Goal: Check status: Check status

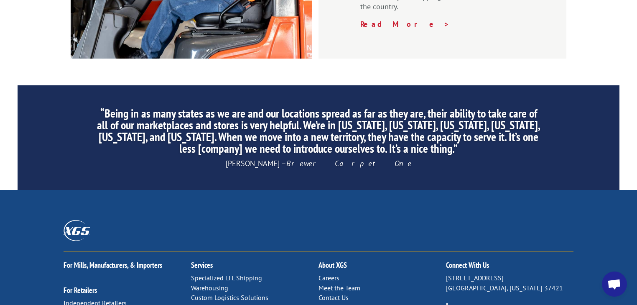
scroll to position [1349, 0]
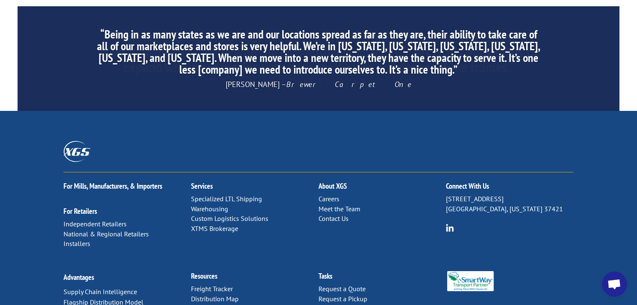
click at [205, 284] on link "Freight Tracker" at bounding box center [212, 288] width 42 height 8
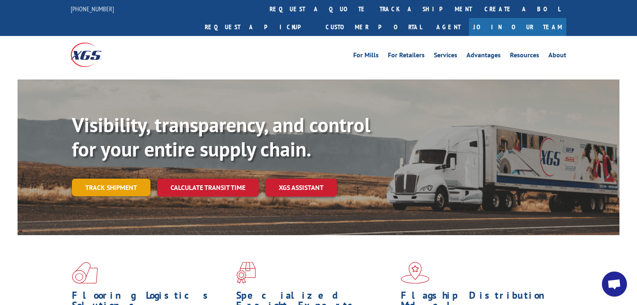
click at [124, 178] on link "Track shipment" at bounding box center [111, 187] width 79 height 18
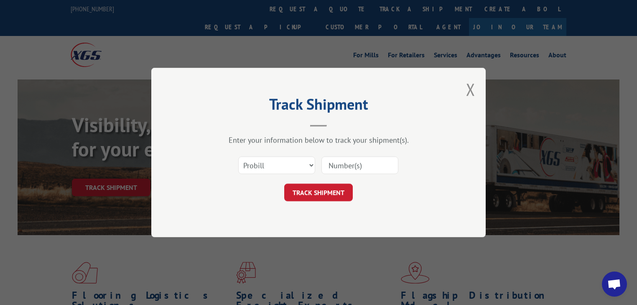
click at [362, 164] on input at bounding box center [359, 165] width 77 height 18
drag, startPoint x: 372, startPoint y: 164, endPoint x: 316, endPoint y: 168, distance: 56.1
click at [316, 168] on div "Select category... Probill BOL PO" at bounding box center [318, 165] width 251 height 28
paste input "15985061"
type input "15985061"
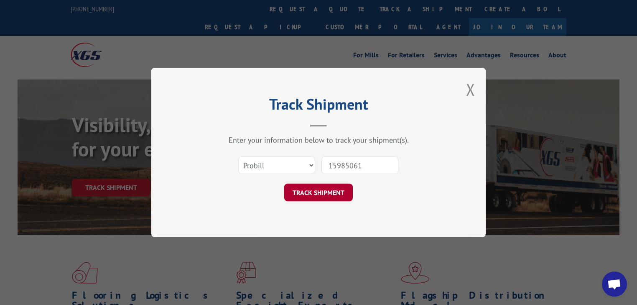
click at [320, 189] on button "TRACK SHIPMENT" at bounding box center [318, 192] width 69 height 18
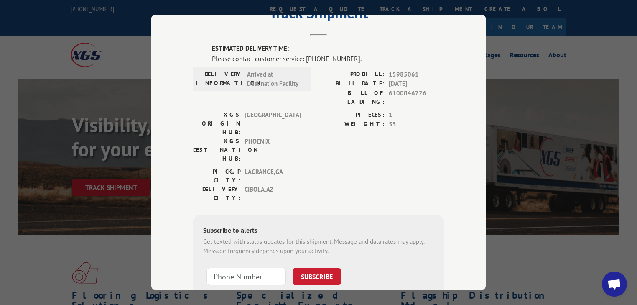
scroll to position [18, 0]
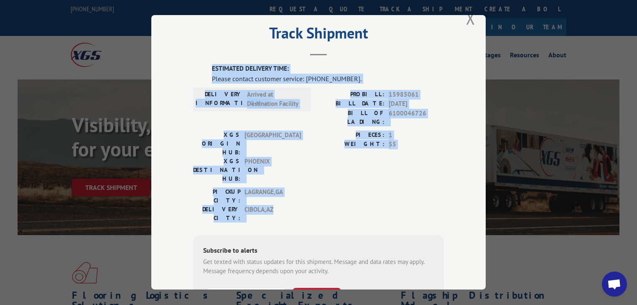
drag, startPoint x: 282, startPoint y: 166, endPoint x: 187, endPoint y: 63, distance: 139.9
click at [187, 63] on div "Track Shipment ESTIMATED DELIVERY TIME: Please contact customer service: [PHONE…" at bounding box center [318, 152] width 334 height 274
copy div "ESTIMATED DELIVERY TIME: Please contact customer service: [PHONE_NUMBER]. DELIV…"
